Goal: Task Accomplishment & Management: Use online tool/utility

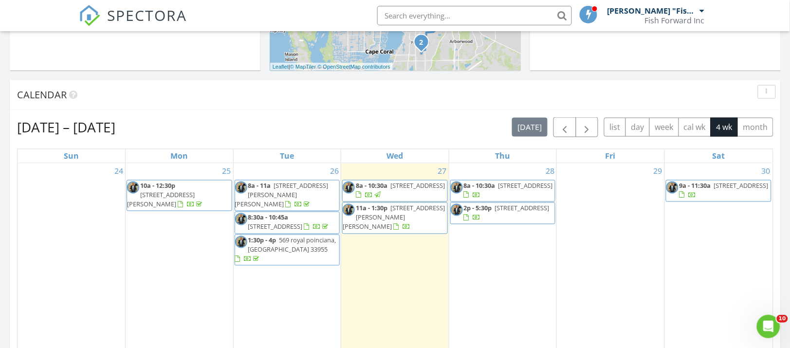
scroll to position [365, 0]
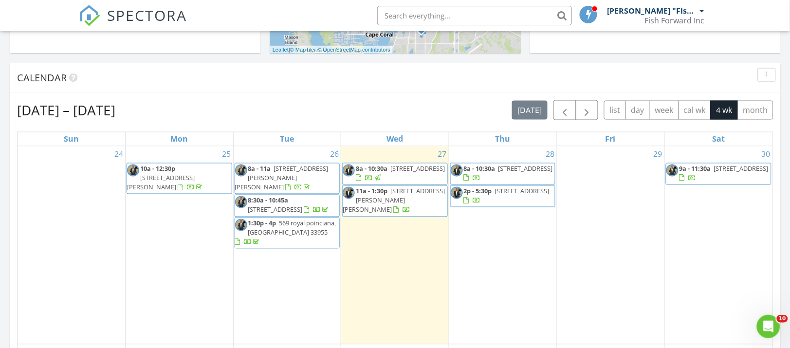
click at [285, 215] on span "8:30a - 10:45a 3904 SW 20th Ave, Cape Coral 33914" at bounding box center [287, 205] width 105 height 19
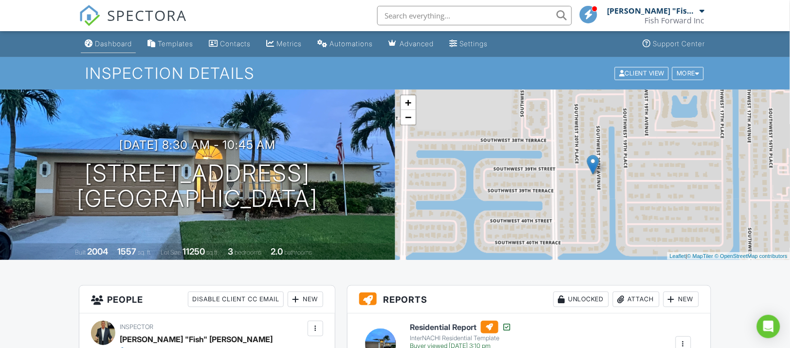
click at [102, 41] on div "Dashboard" at bounding box center [113, 43] width 37 height 8
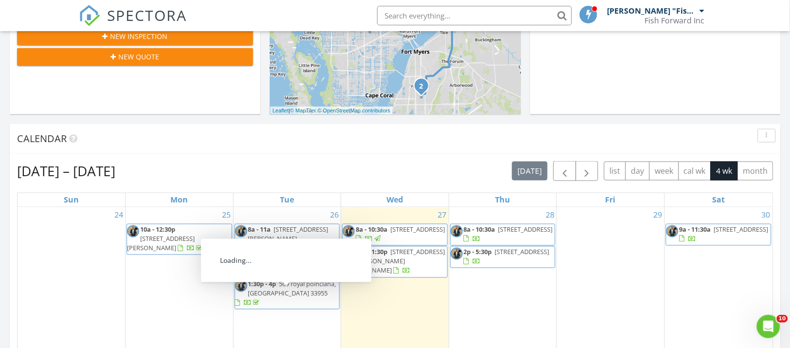
click at [286, 297] on span "1:30p - 4p 569 royal poinciana, Punta Gorda 33955" at bounding box center [287, 294] width 105 height 29
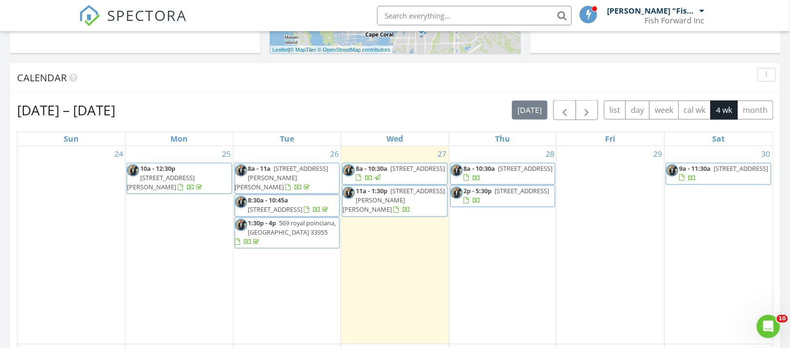
click at [290, 237] on span "569 royal poinciana, Punta Gorda 33955" at bounding box center [292, 228] width 88 height 18
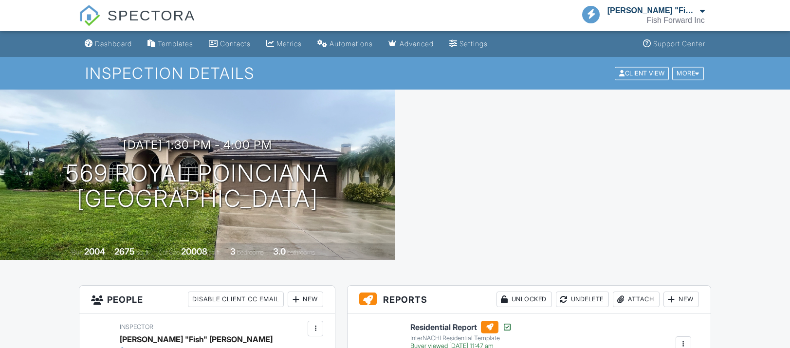
scroll to position [122, 0]
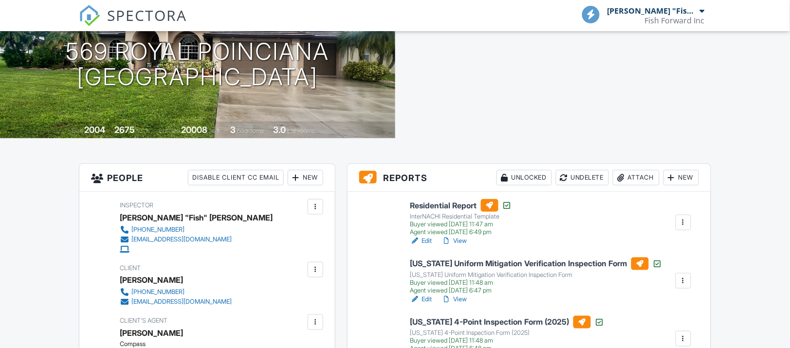
click at [469, 262] on h6 "Florida Uniform Mitigation Verification Inspection Form" at bounding box center [537, 264] width 252 height 13
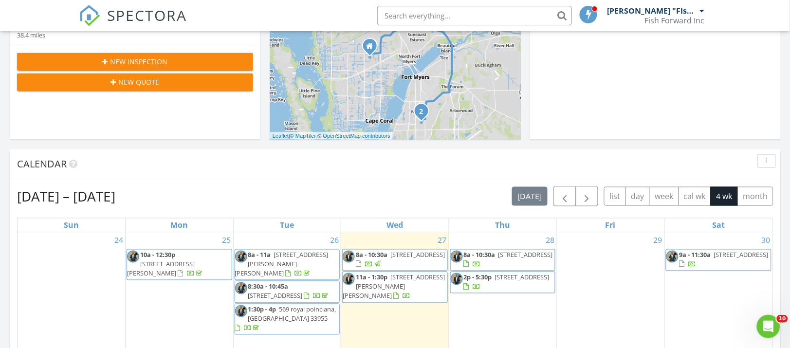
scroll to position [365, 0]
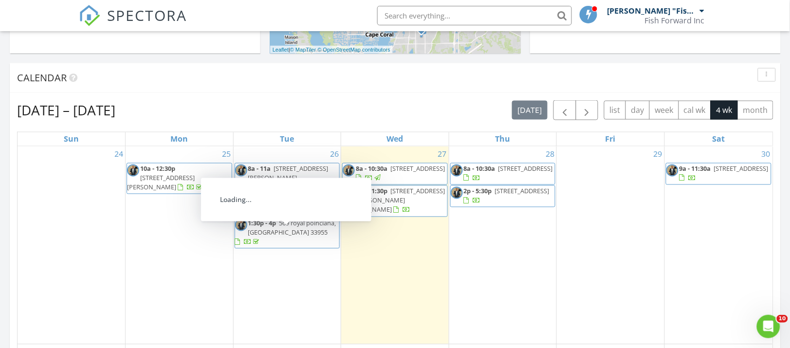
click at [271, 228] on span "1:30p - 4p" at bounding box center [262, 223] width 28 height 9
